Goal: Task Accomplishment & Management: Complete application form

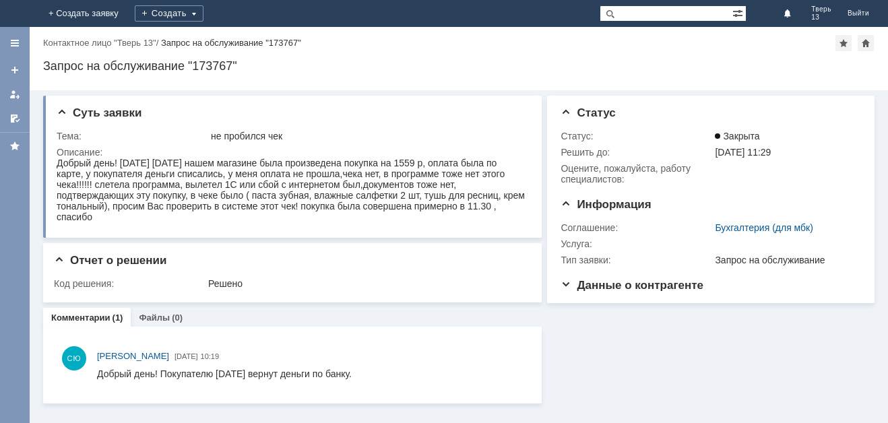
click at [383, 86] on div at bounding box center [458, 86] width 831 height 11
click at [203, 10] on div "Создать" at bounding box center [169, 13] width 69 height 16
click at [243, 49] on div "Заявка" at bounding box center [189, 41] width 108 height 22
drag, startPoint x: 344, startPoint y: 89, endPoint x: 295, endPoint y: 26, distance: 79.2
click at [334, 69] on div "Назад | Контактное лицо "Тверь 13" / Запрос на обслуживание "173767" Запрос на …" at bounding box center [459, 58] width 858 height 63
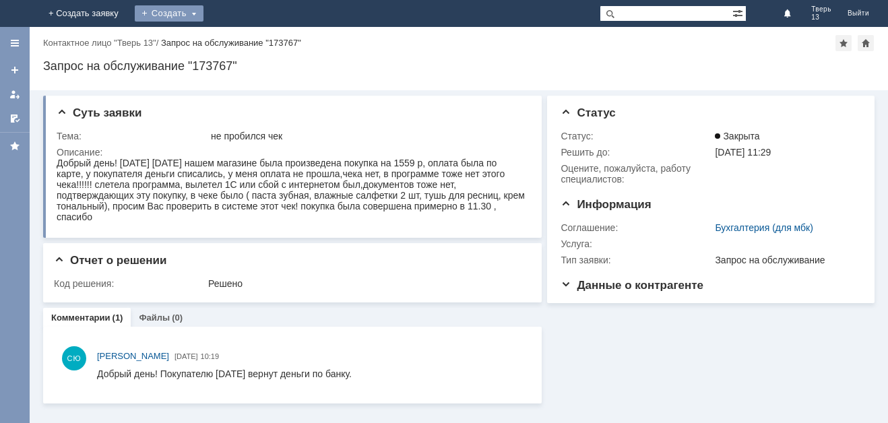
click at [203, 15] on div "Создать" at bounding box center [169, 13] width 69 height 16
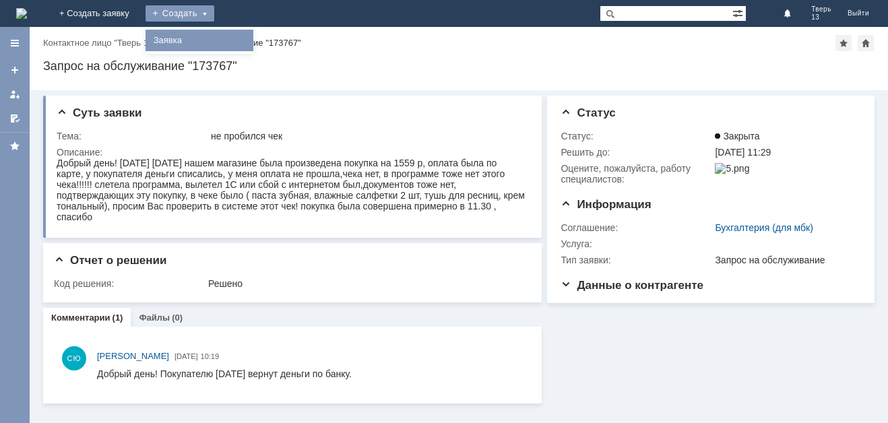
click at [251, 39] on link "Заявка" at bounding box center [199, 40] width 102 height 16
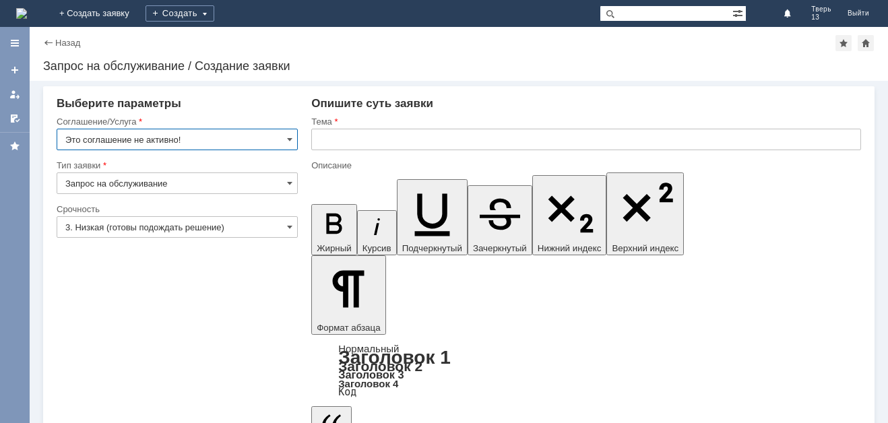
click at [260, 133] on input "Это соглашение не активно!" at bounding box center [177, 140] width 241 height 22
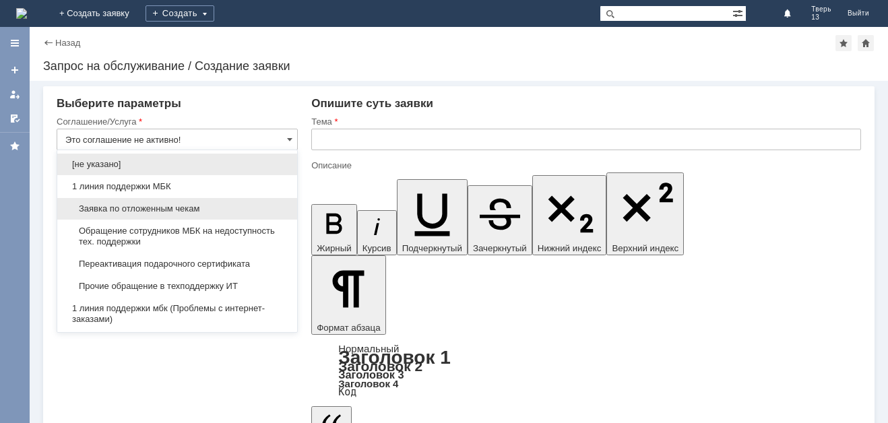
click at [220, 211] on span "Заявка по отложенным чекам" at bounding box center [177, 208] width 224 height 11
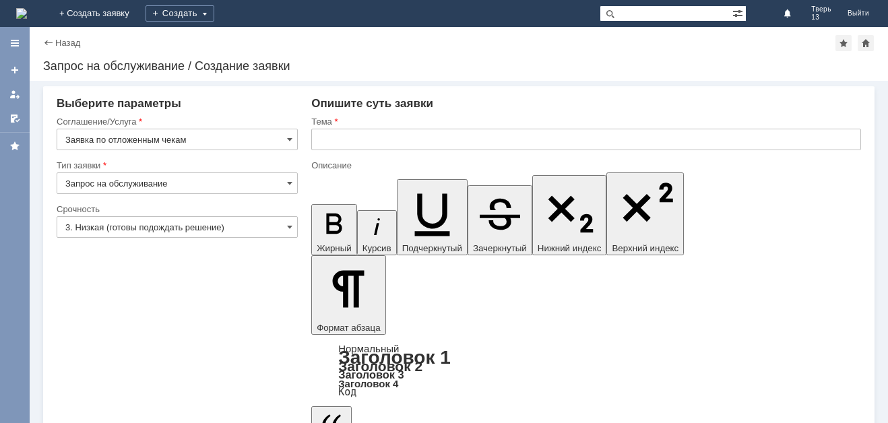
type input "Заявка по отложенным чекам"
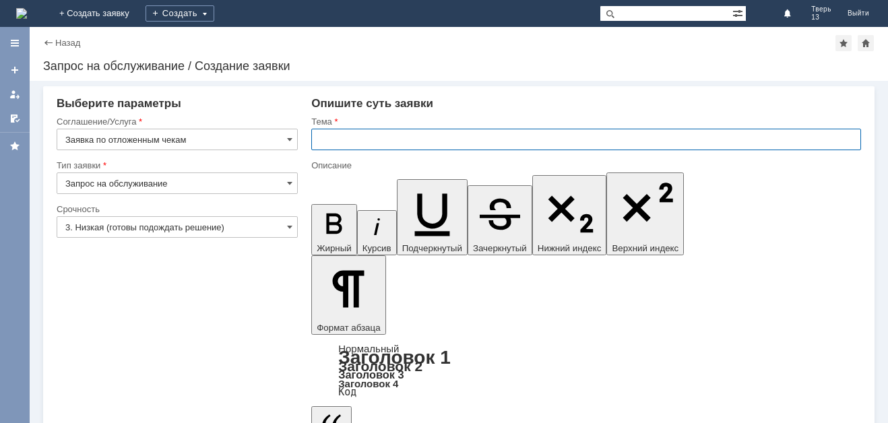
click at [384, 140] on input "text" at bounding box center [586, 140] width 550 height 22
type input "оч"
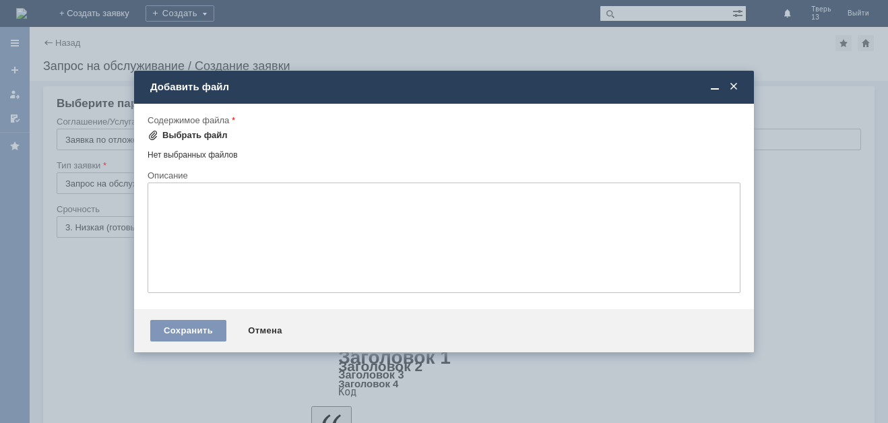
click at [215, 133] on div "Выбрать файл" at bounding box center [194, 135] width 65 height 11
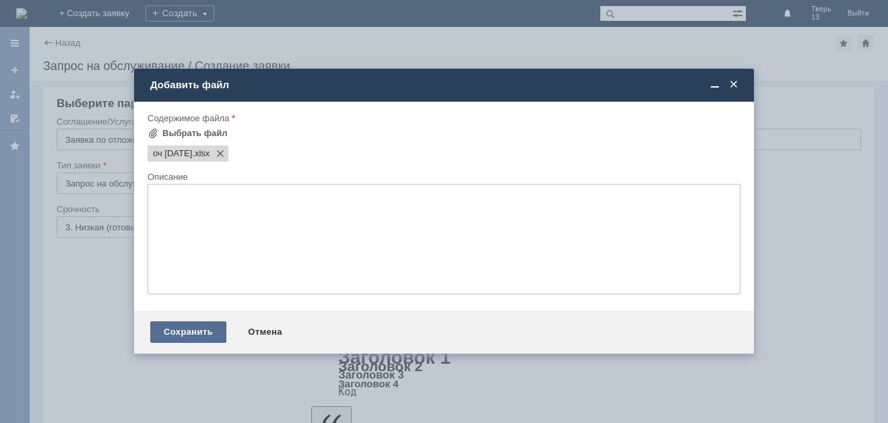
click at [212, 337] on div "Сохранить" at bounding box center [188, 332] width 76 height 22
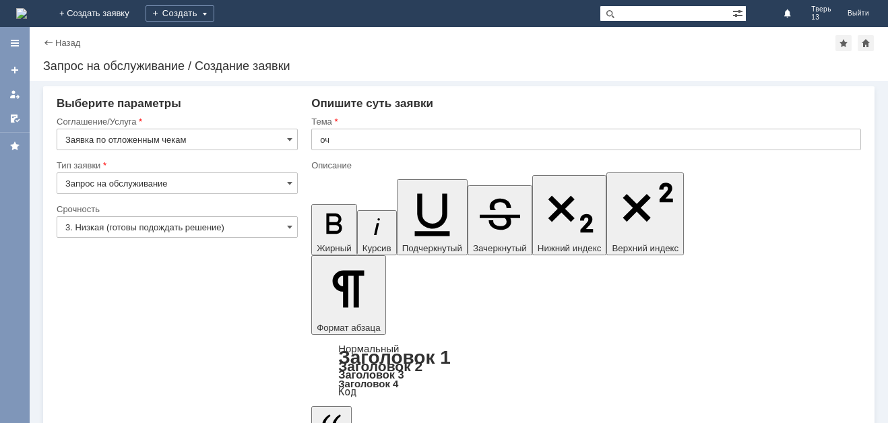
drag, startPoint x: 224, startPoint y: 278, endPoint x: 241, endPoint y: 411, distance: 134.6
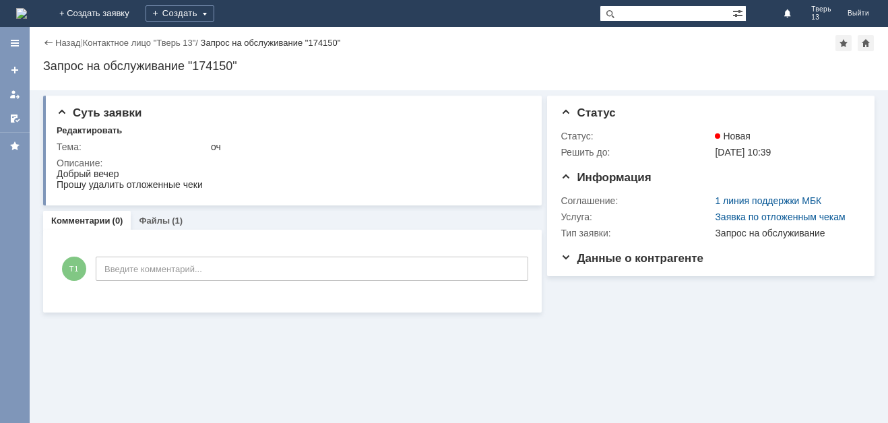
drag, startPoint x: 288, startPoint y: 339, endPoint x: 292, endPoint y: 92, distance: 247.3
click at [287, 336] on div "Суть заявки Редактировать Тема: оч Описание: Комментарии (0) Файлы (1) Коммента…" at bounding box center [459, 256] width 858 height 333
click at [361, 53] on div "Назад | Контактное лицо "Тверь 13" / Запрос на обслуживание "174150" Запрос на …" at bounding box center [459, 58] width 858 height 63
